Goal: Information Seeking & Learning: Learn about a topic

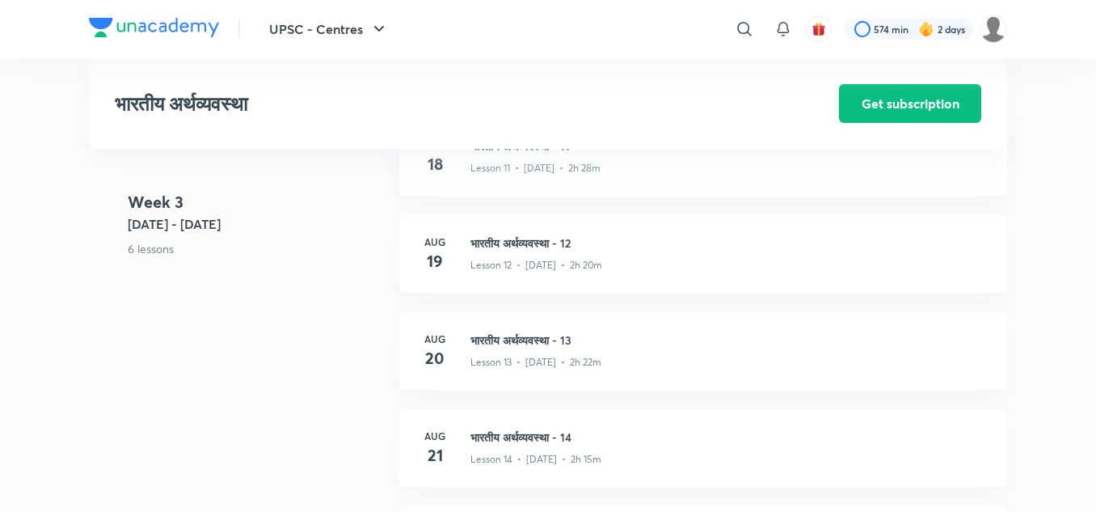
scroll to position [1779, 0]
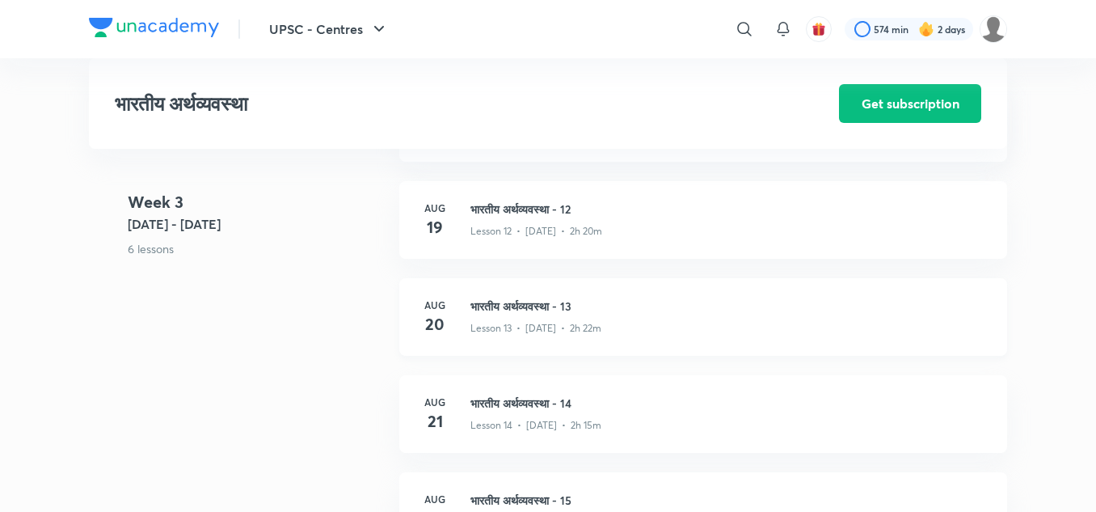
click at [776, 327] on div "Lesson 13 • [DATE] • 2h 22m" at bounding box center [729, 325] width 517 height 21
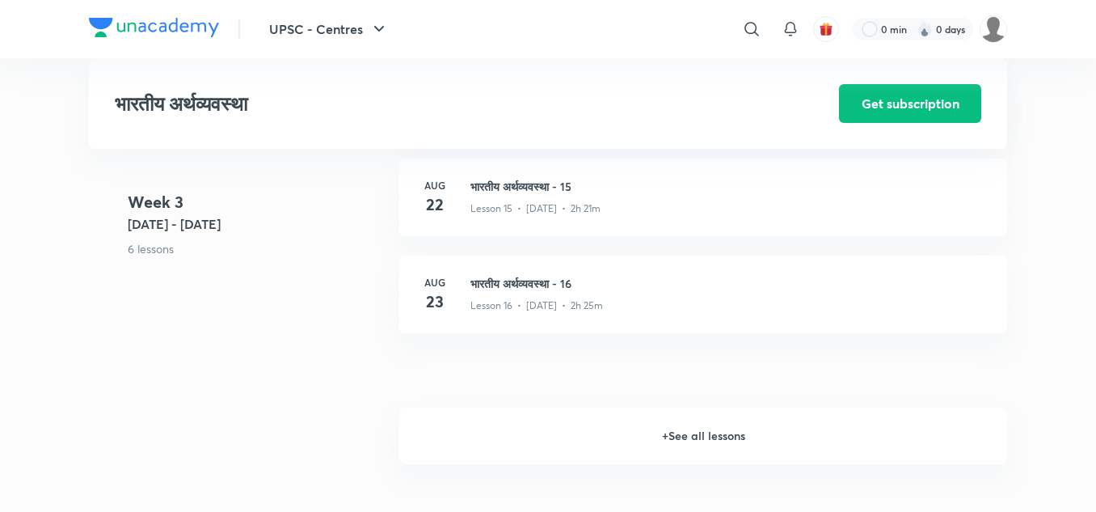
drag, startPoint x: 0, startPoint y: 0, endPoint x: 661, endPoint y: 432, distance: 789.9
click at [661, 432] on h6 "+ See all lessons" at bounding box center [703, 436] width 608 height 57
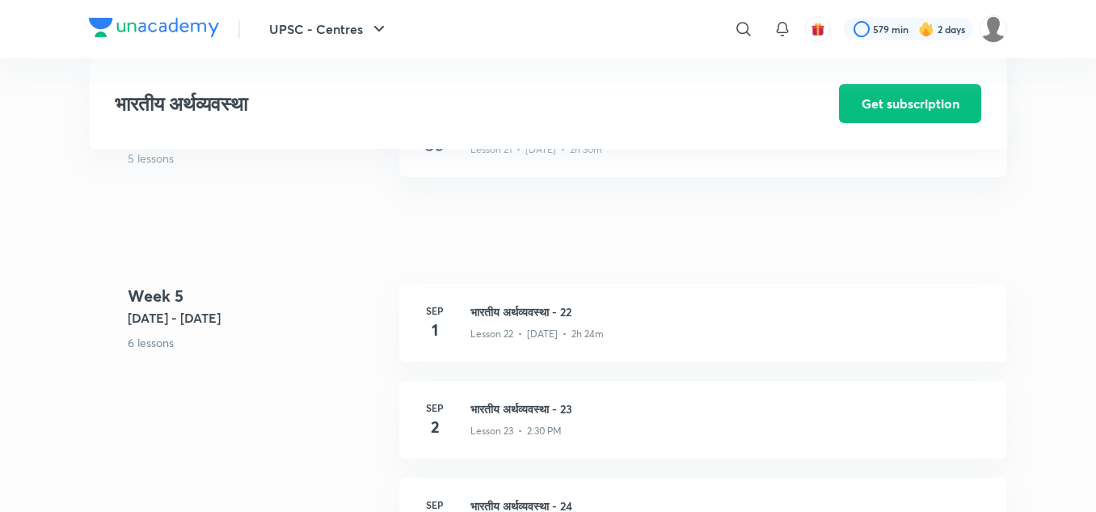
scroll to position [2869, 0]
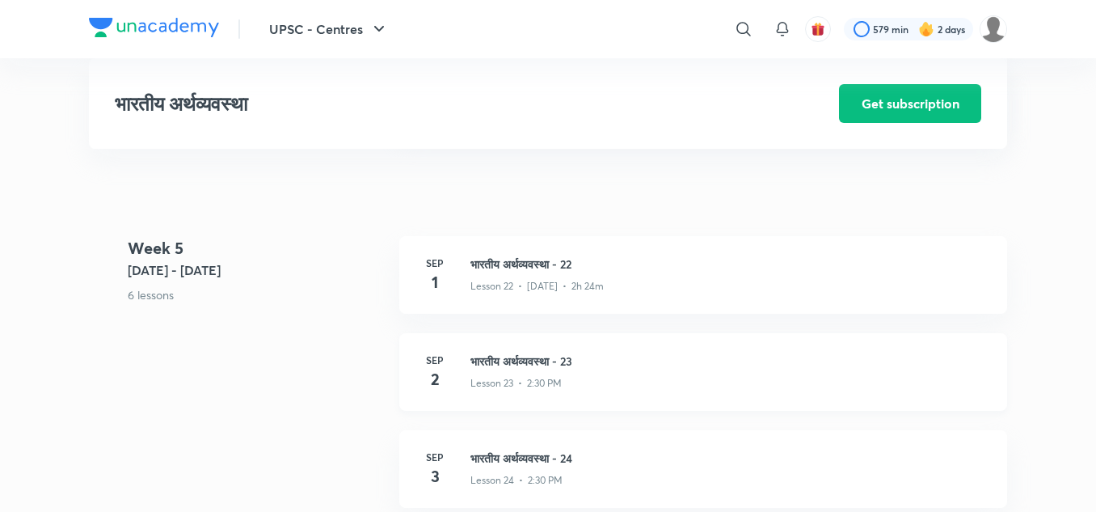
click at [518, 368] on h3 "भारतीय अर्थव्यवस्था - 23" at bounding box center [729, 361] width 517 height 17
